Goal: Task Accomplishment & Management: Complete application form

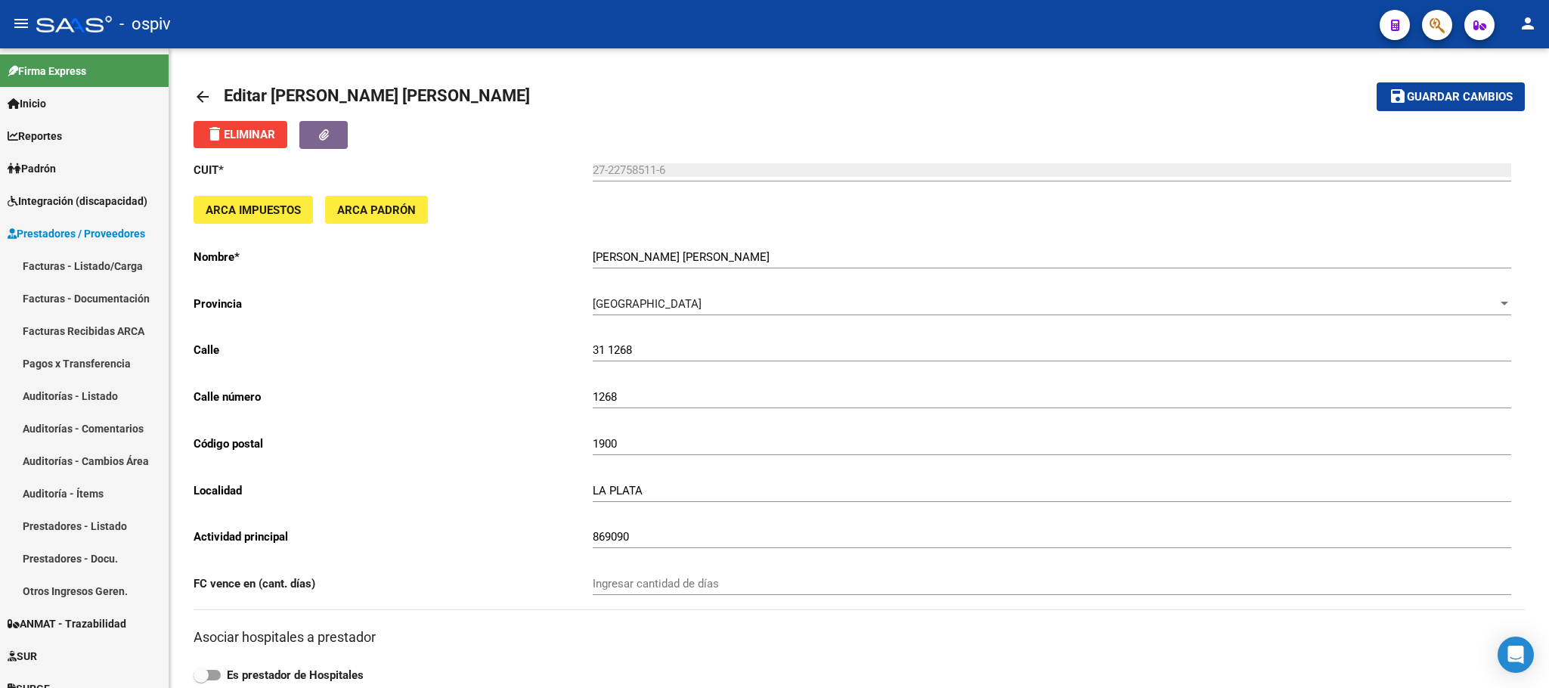
scroll to position [807, 0]
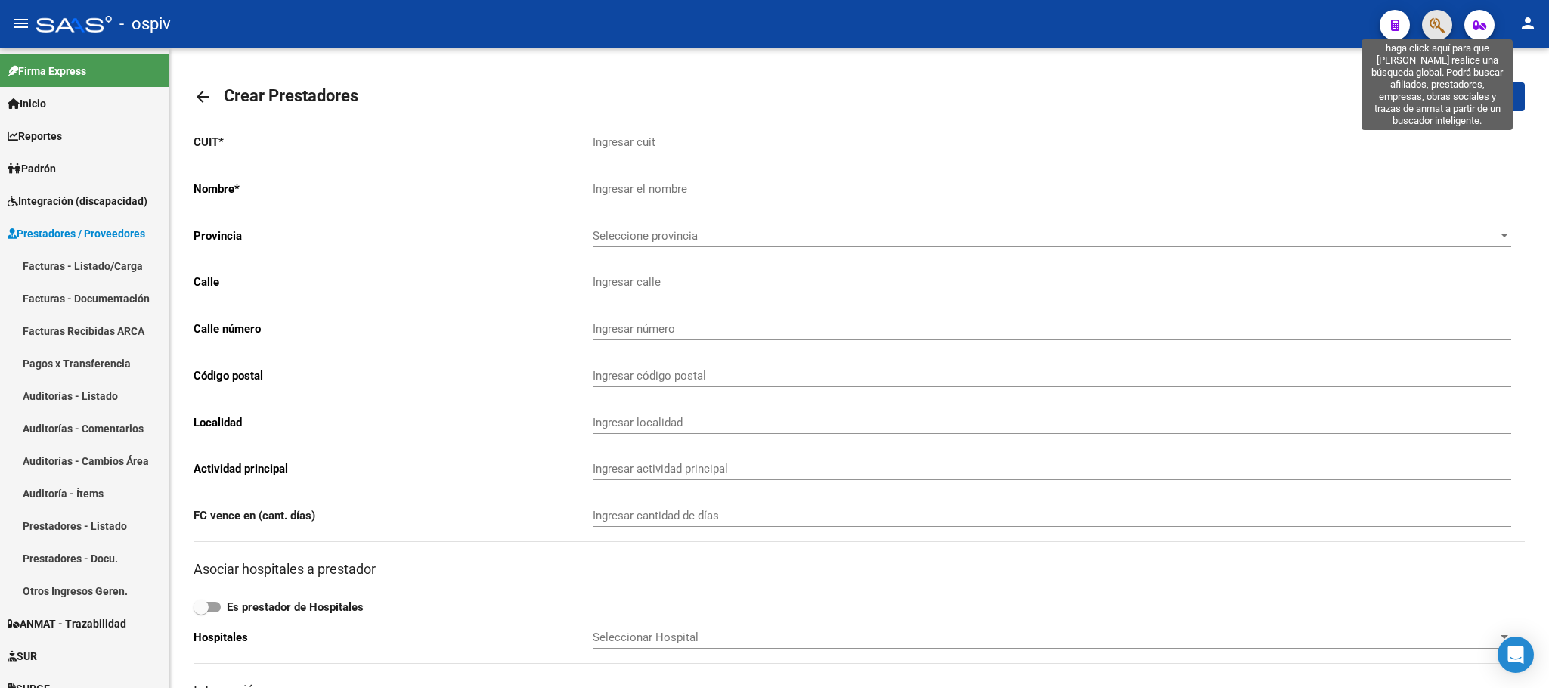
click at [1439, 26] on icon "button" at bounding box center [1437, 25] width 15 height 17
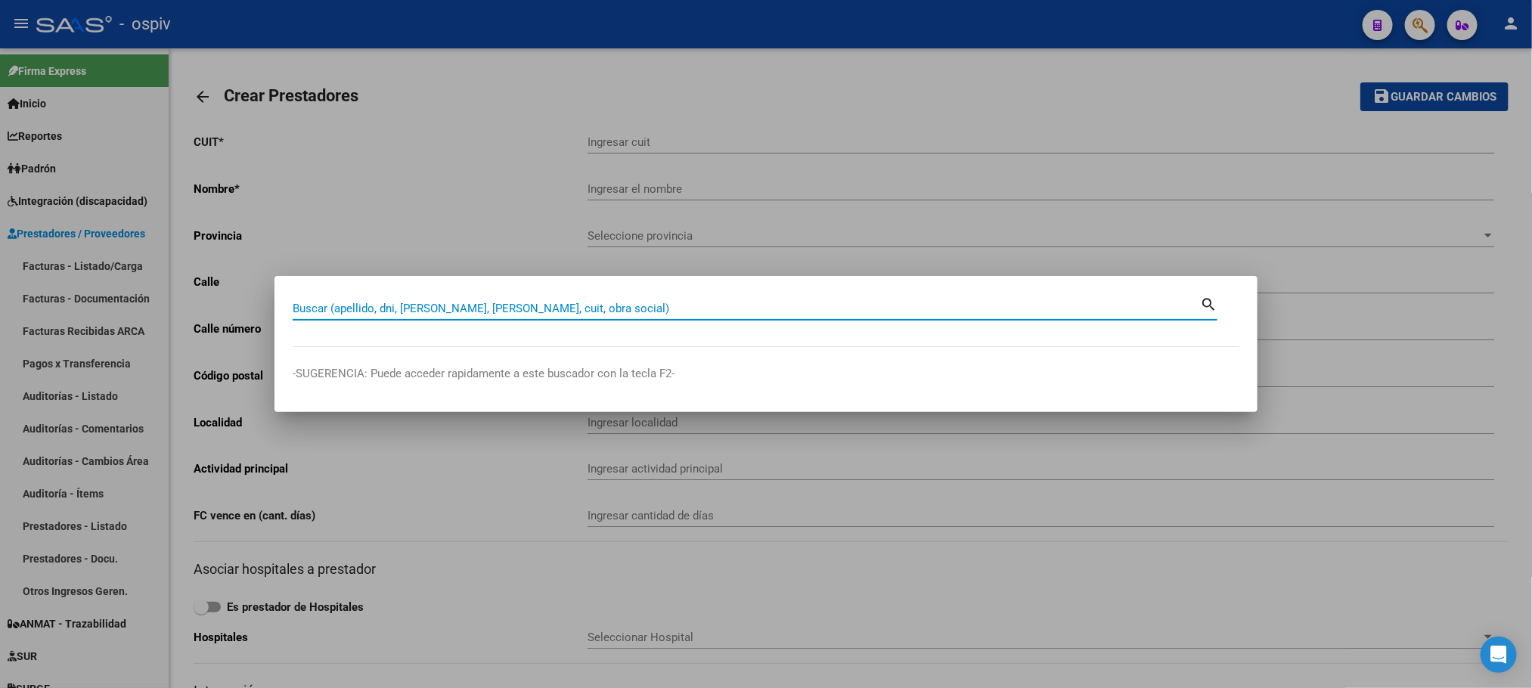
click at [884, 304] on input "Buscar (apellido, dni, [PERSON_NAME], [PERSON_NAME], cuit, obra social)" at bounding box center [746, 309] width 907 height 14
type input "27437194926"
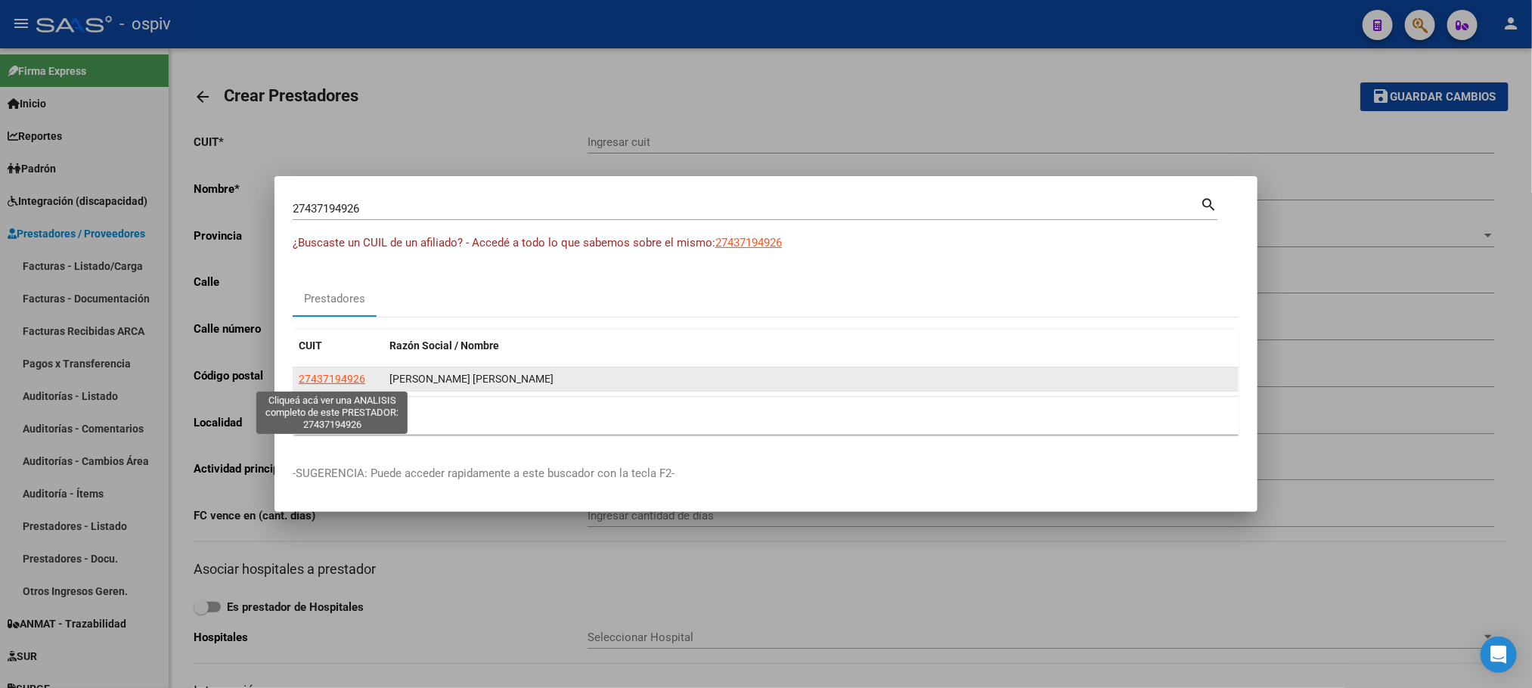
click at [314, 382] on span "27437194926" at bounding box center [332, 379] width 67 height 12
type textarea "27437194926"
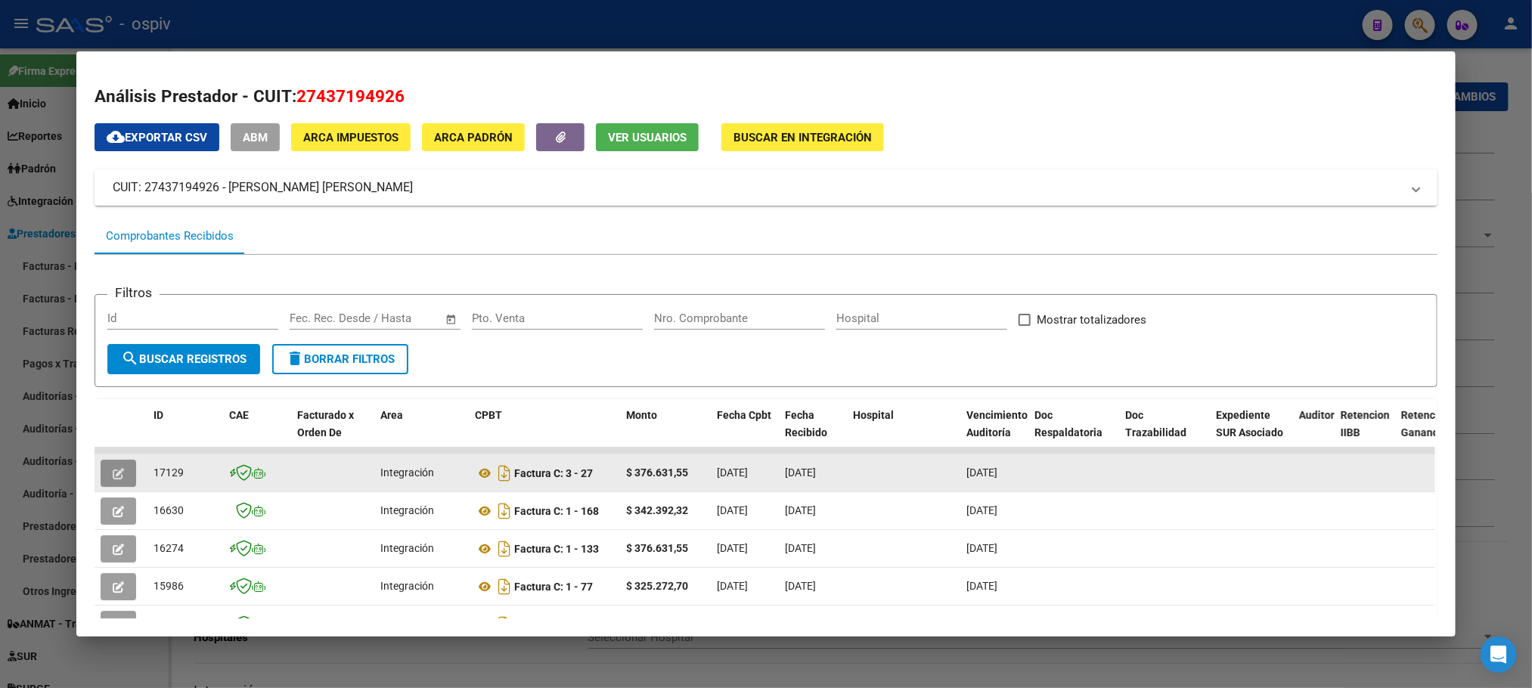
click at [116, 470] on icon "button" at bounding box center [118, 473] width 11 height 11
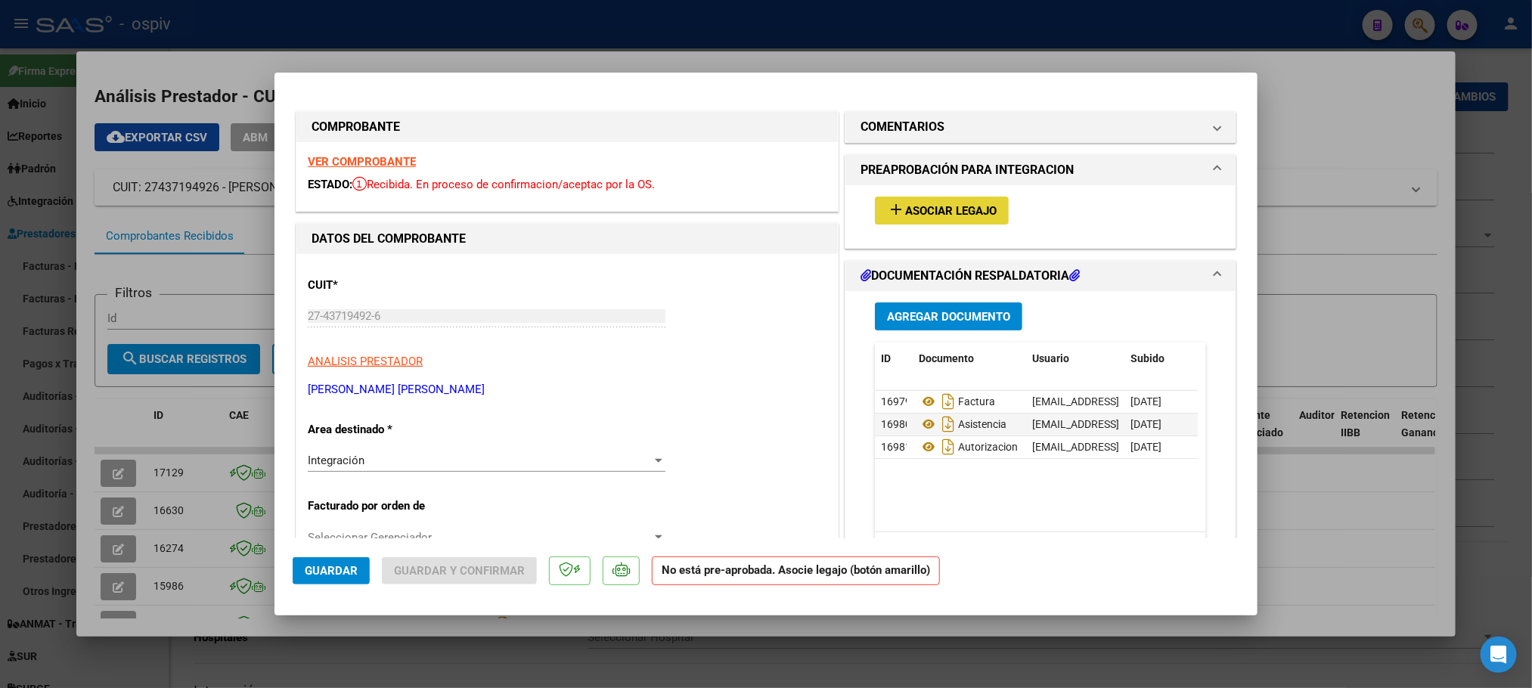
click at [955, 211] on span "Asociar Legajo" at bounding box center [950, 211] width 91 height 14
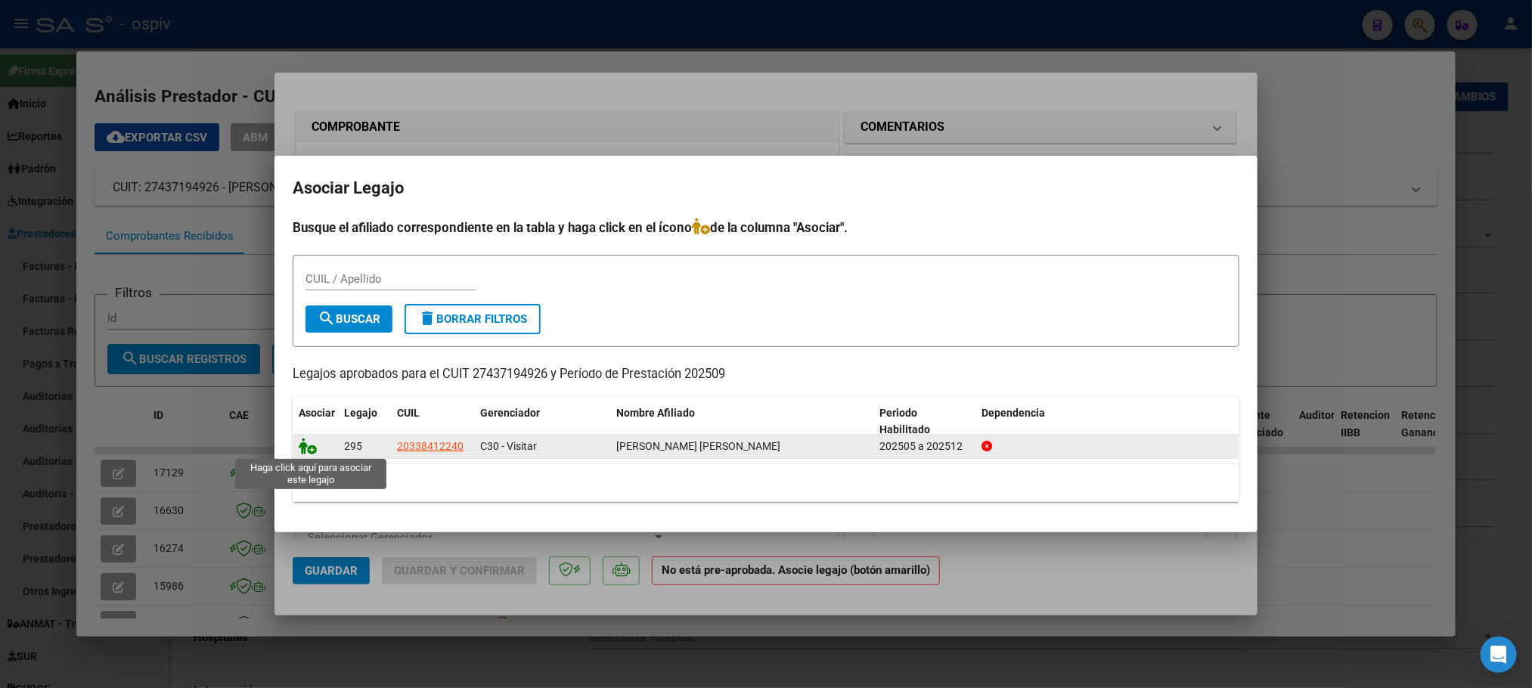
click at [305, 447] on icon at bounding box center [308, 446] width 18 height 17
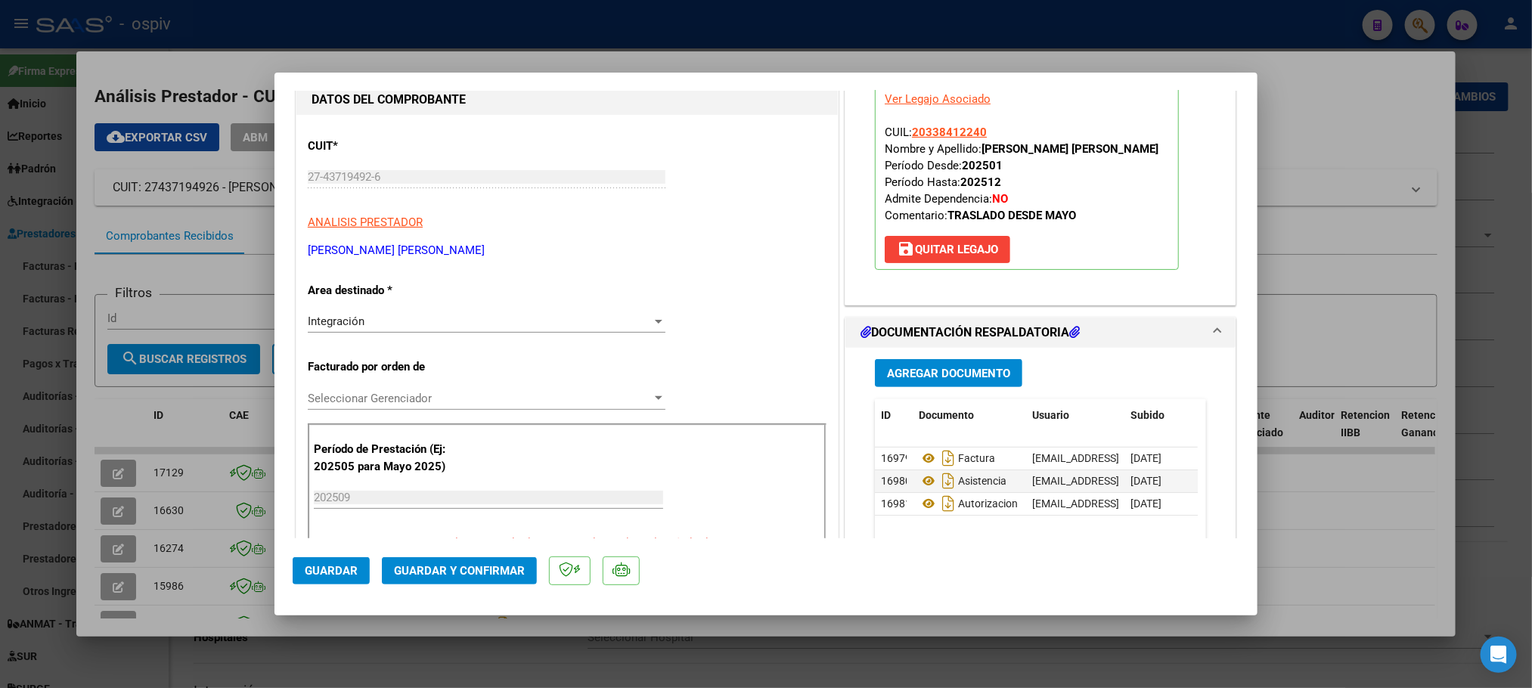
scroll to position [189, 0]
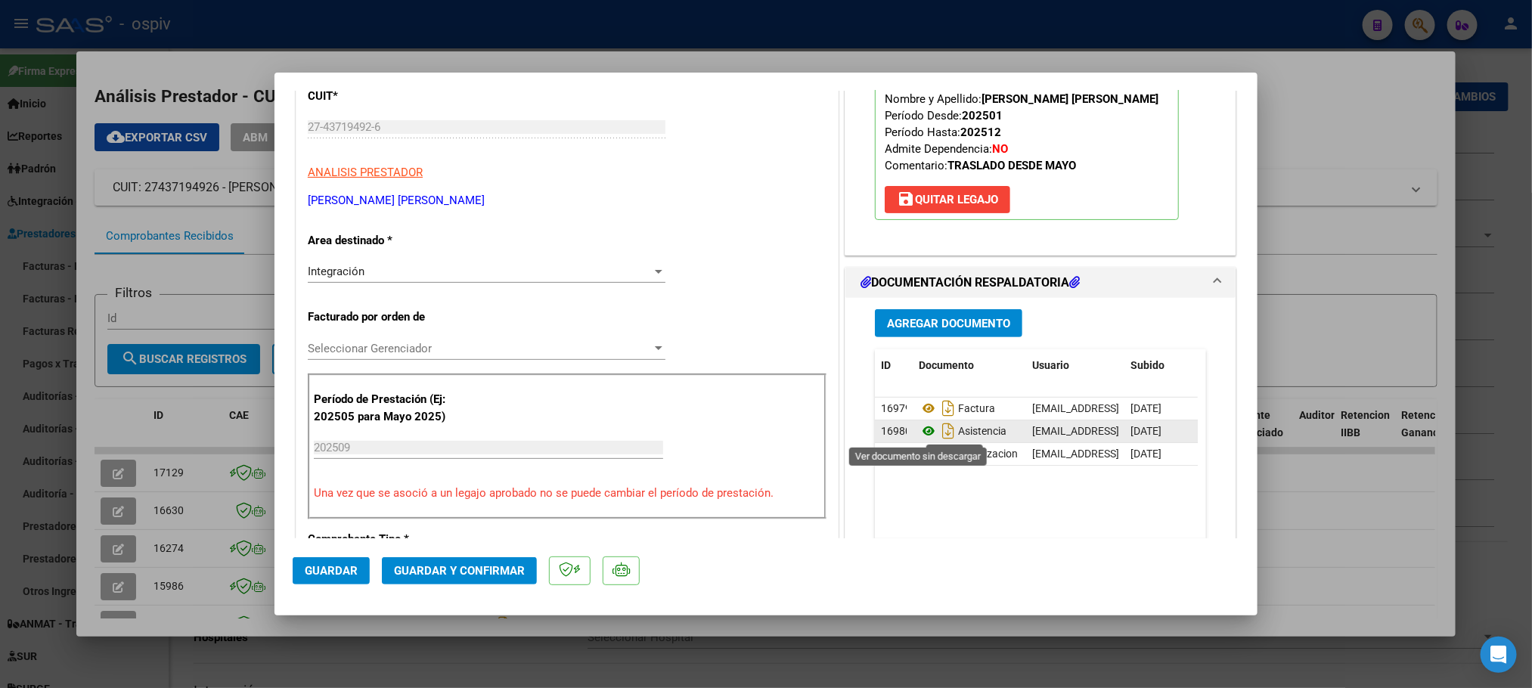
click at [922, 435] on icon at bounding box center [928, 431] width 20 height 18
click at [918, 457] on icon at bounding box center [928, 454] width 20 height 18
click at [329, 568] on span "Guardar" at bounding box center [331, 571] width 53 height 14
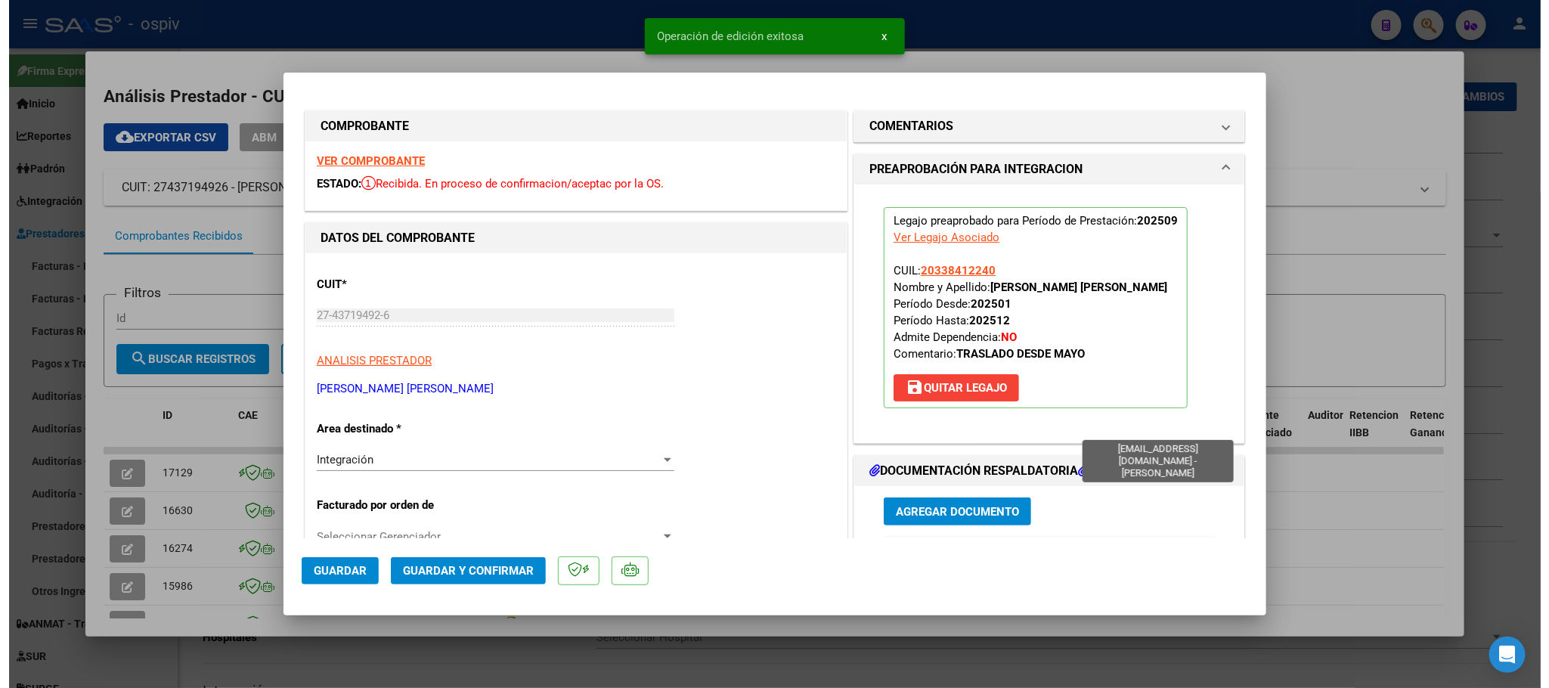
scroll to position [0, 0]
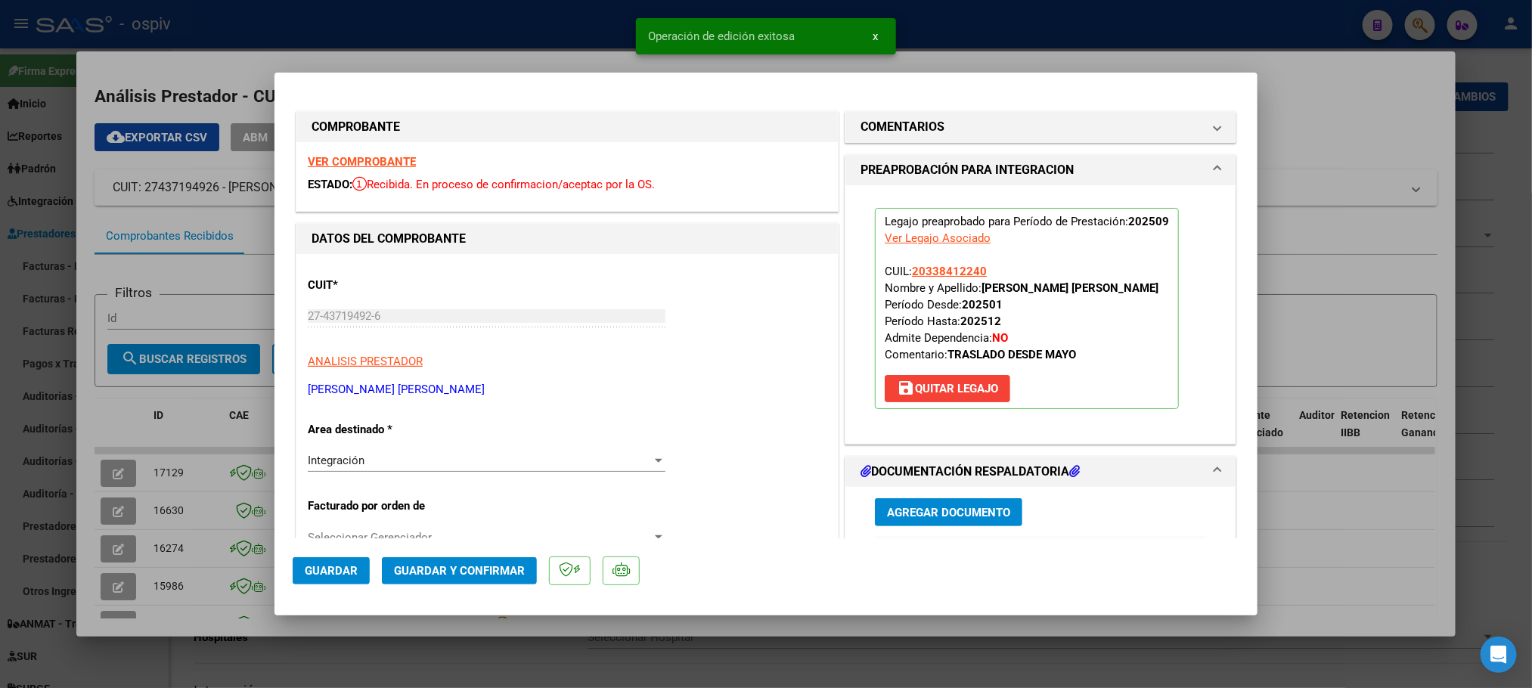
click at [460, 20] on div at bounding box center [766, 344] width 1532 height 688
type input "$ 0,00"
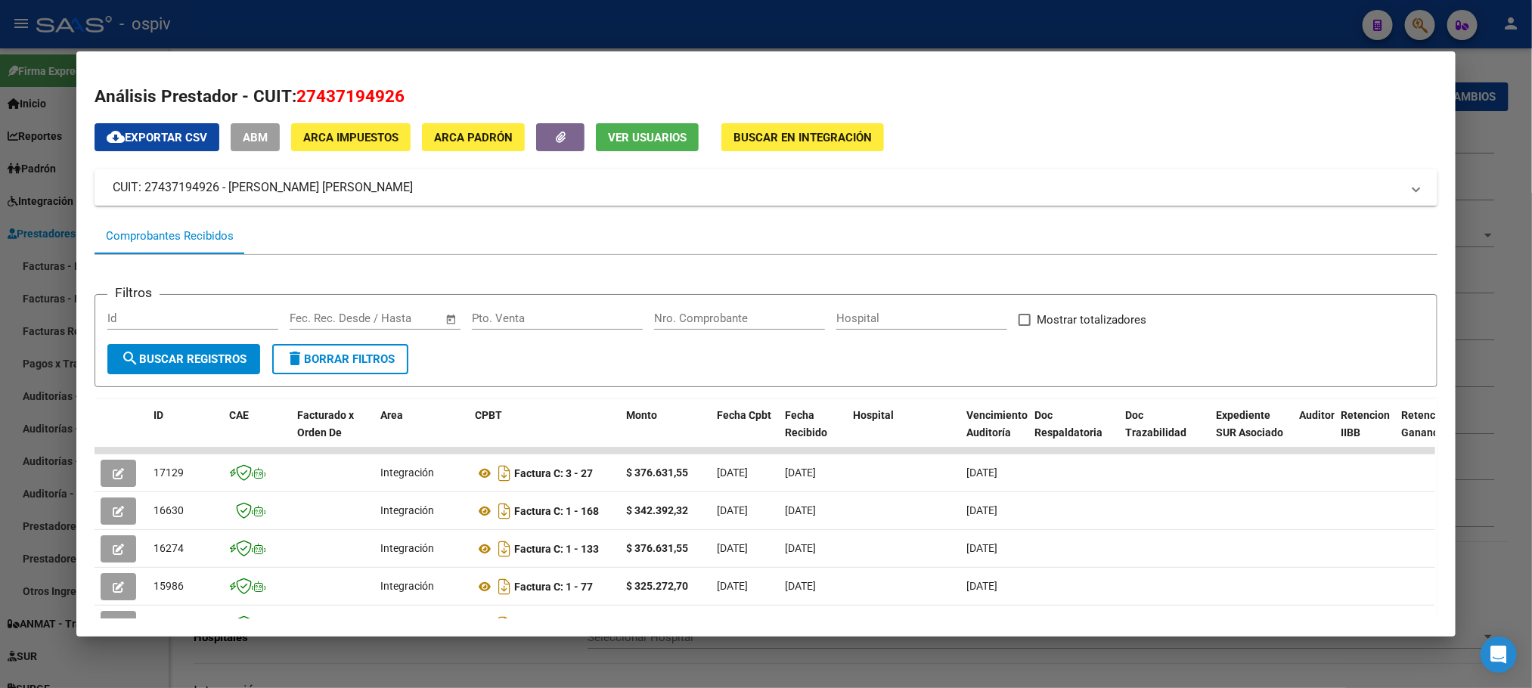
click at [624, 134] on span "Ver Usuarios" at bounding box center [647, 138] width 79 height 14
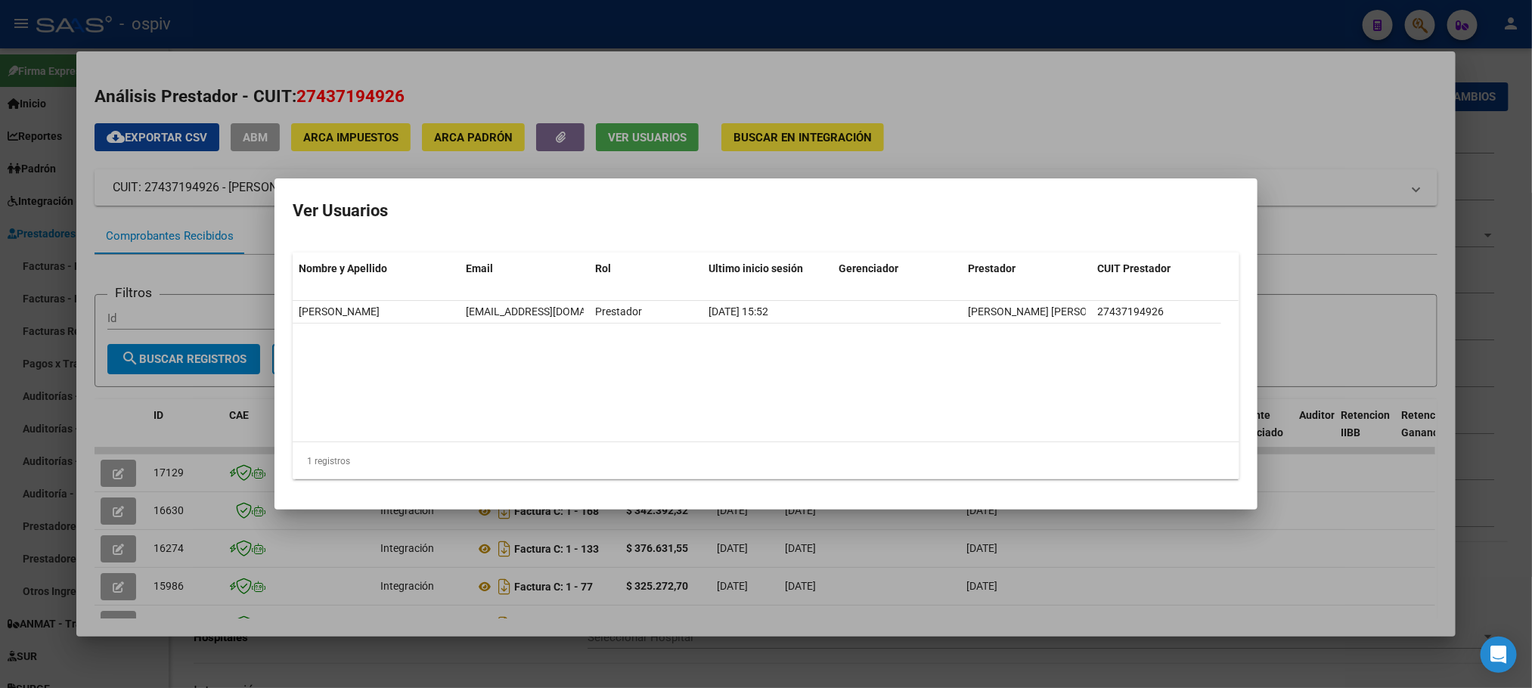
drag, startPoint x: 670, startPoint y: 76, endPoint x: 629, endPoint y: 80, distance: 41.1
click at [663, 78] on div at bounding box center [766, 344] width 1532 height 688
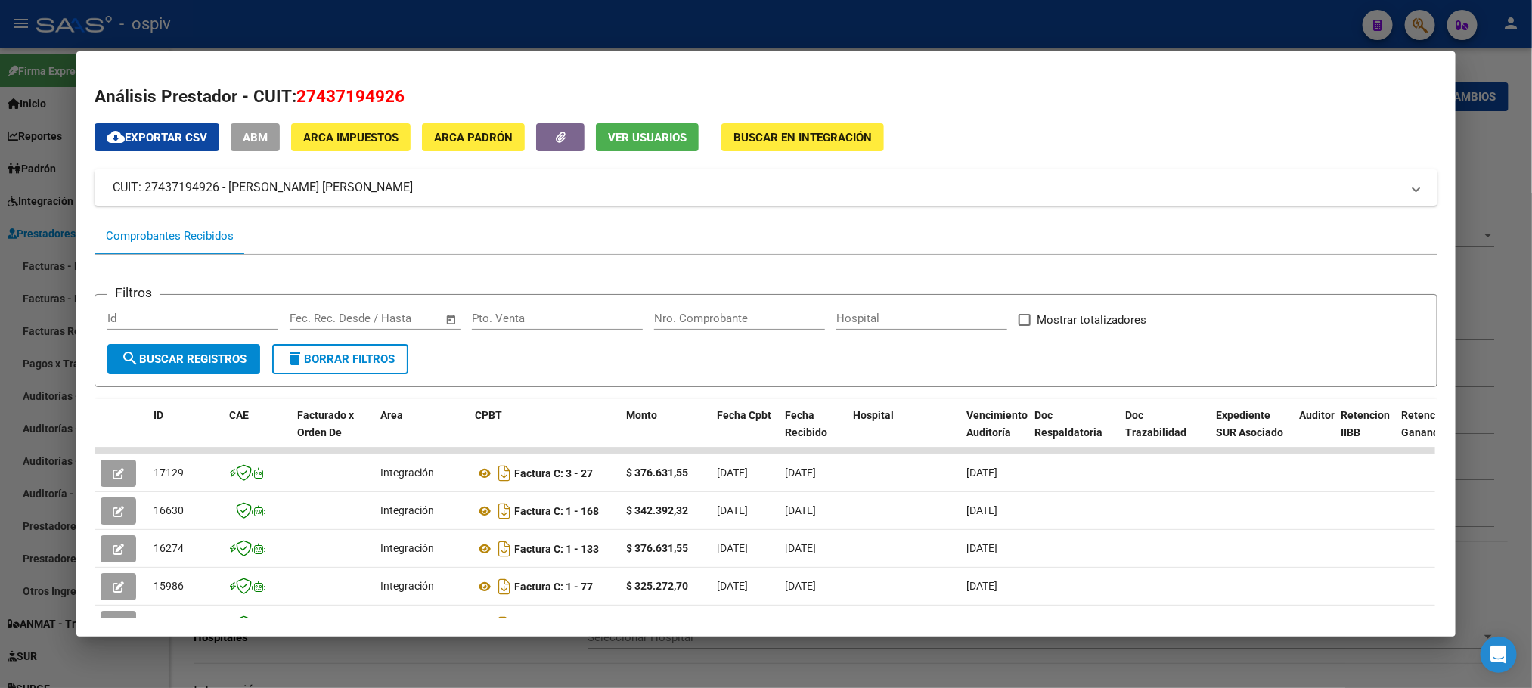
click at [243, 131] on span "ABM" at bounding box center [255, 138] width 25 height 14
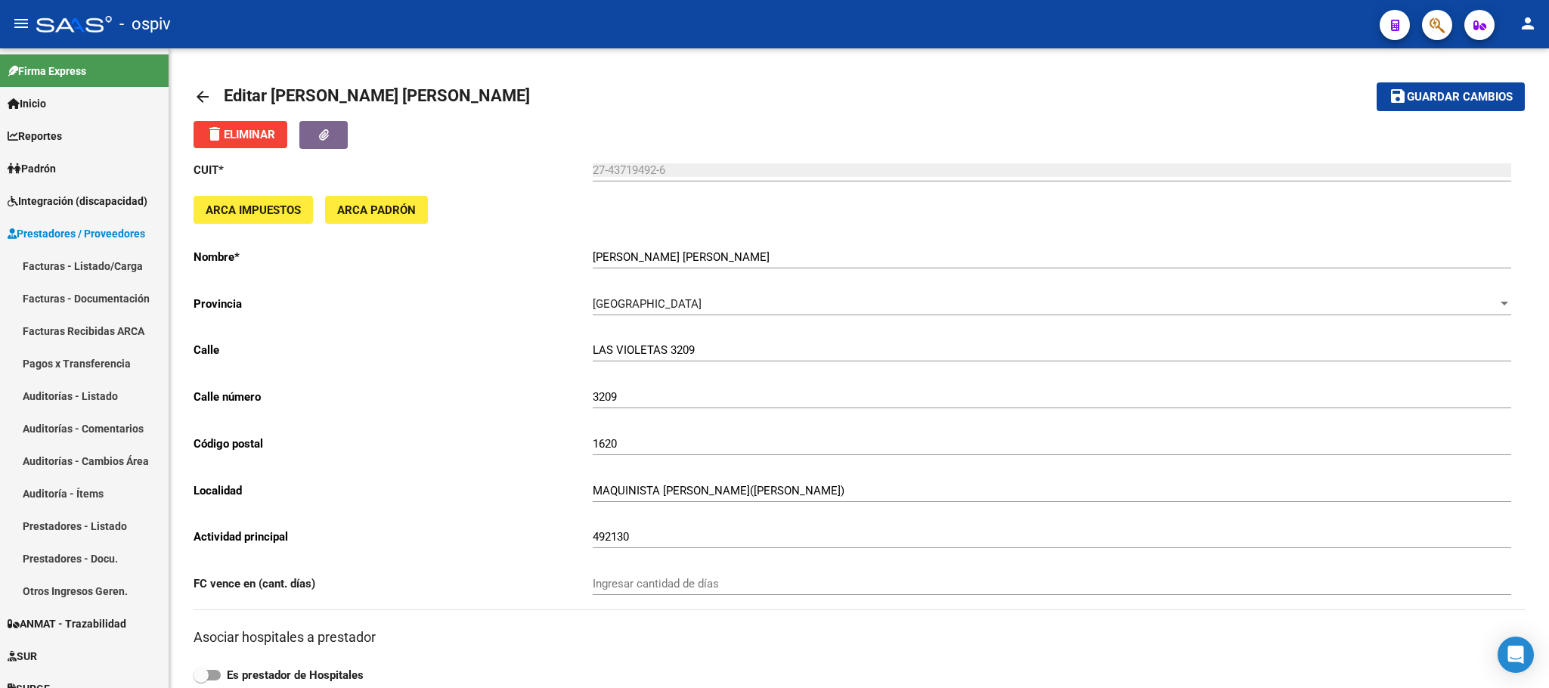
click at [1212, 17] on div "- ospiv" at bounding box center [701, 24] width 1331 height 33
